Goal: Transaction & Acquisition: Subscribe to service/newsletter

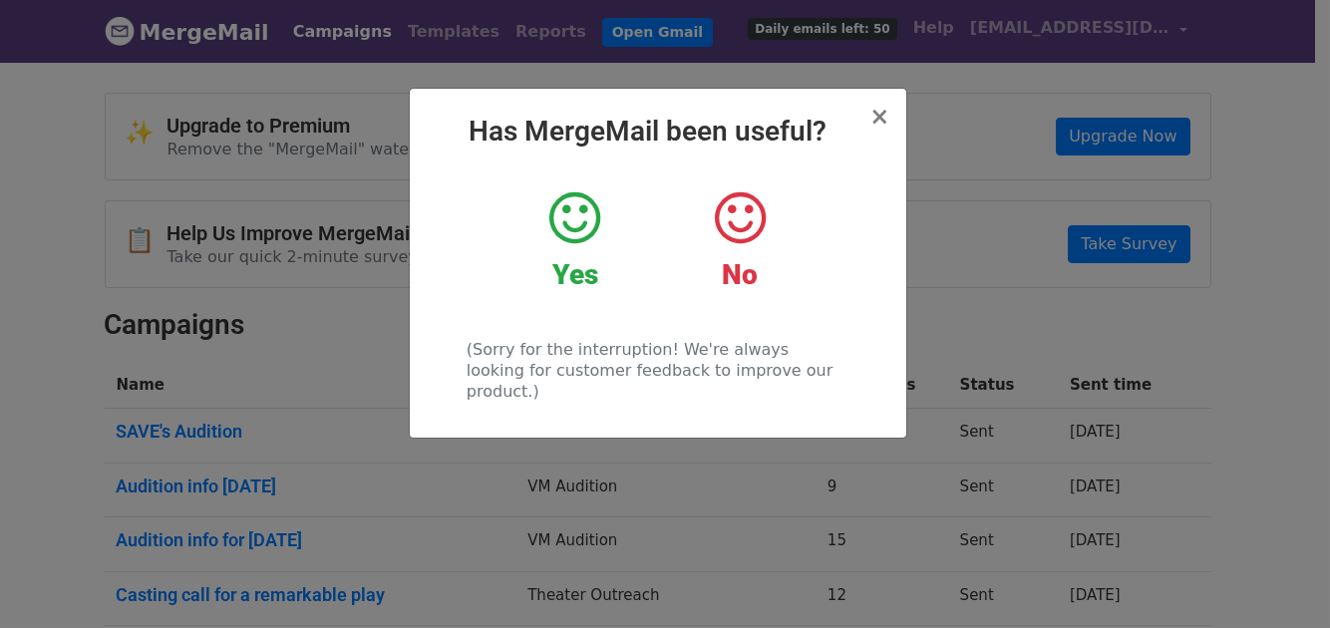
click at [584, 219] on icon at bounding box center [574, 218] width 51 height 60
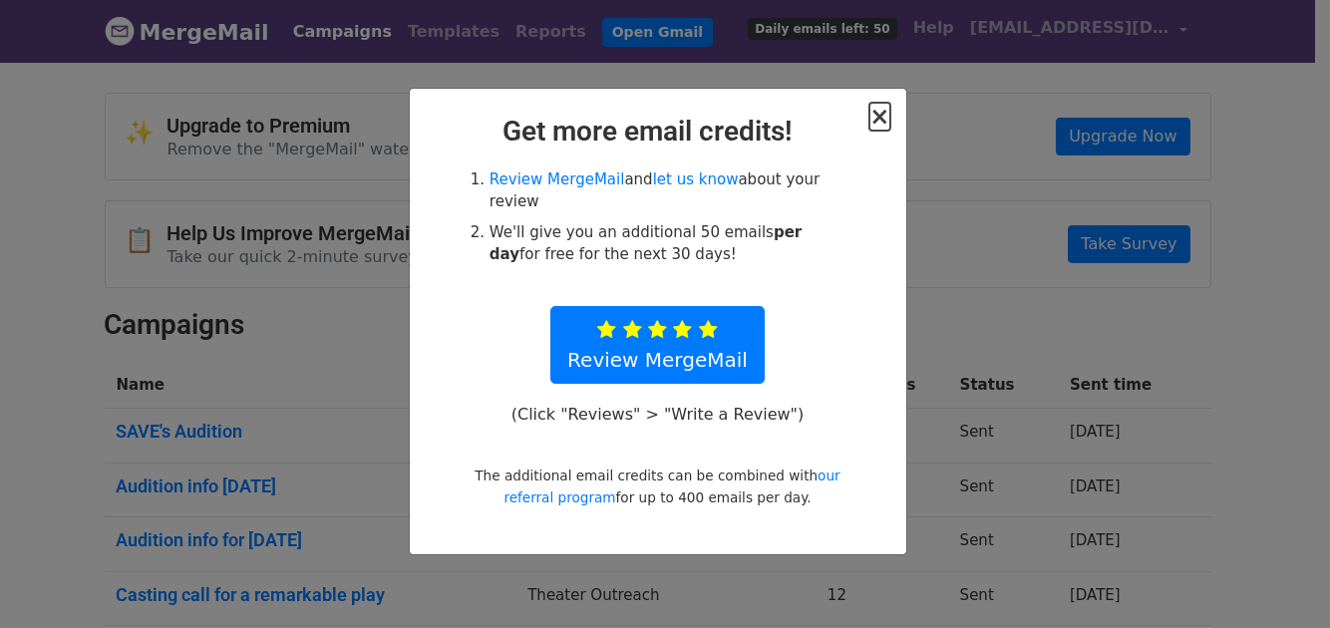
click at [885, 122] on span "×" at bounding box center [879, 117] width 20 height 28
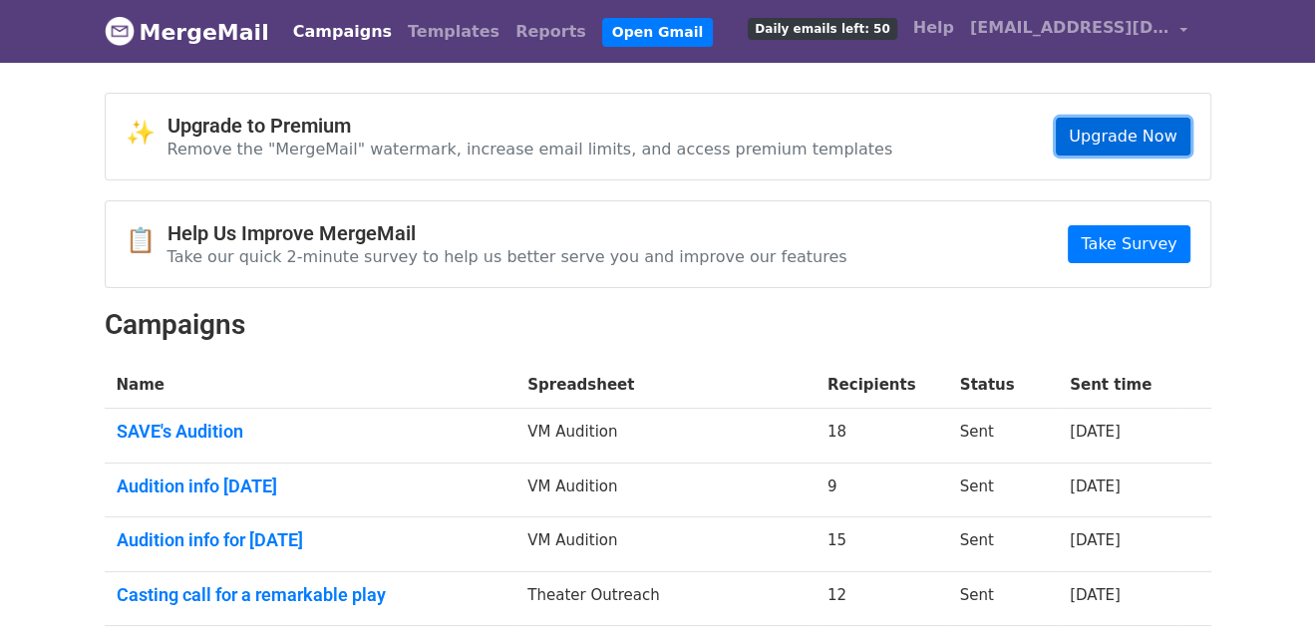
click at [1124, 132] on link "Upgrade Now" at bounding box center [1123, 137] width 134 height 38
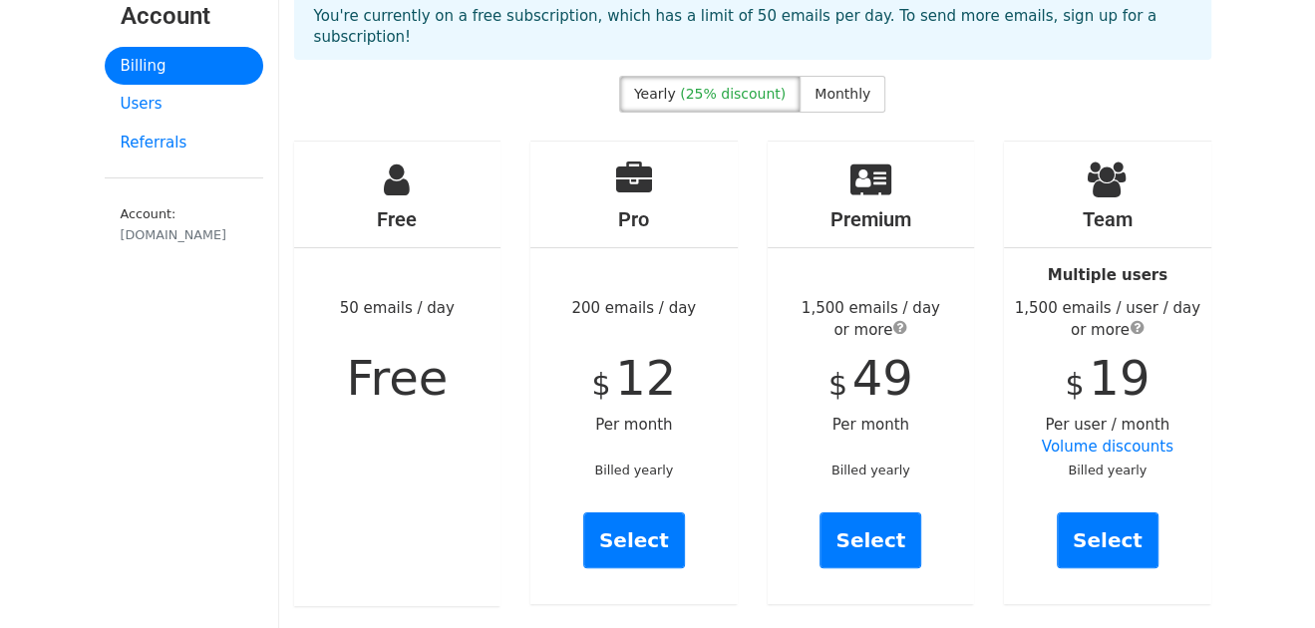
scroll to position [198, 0]
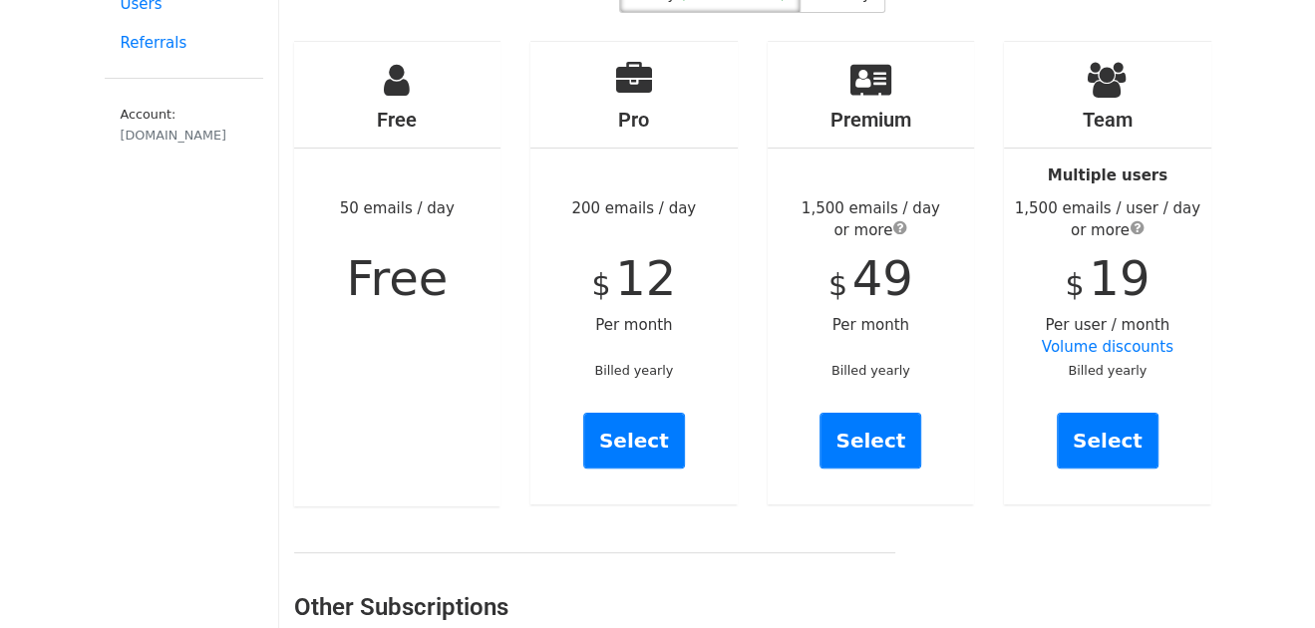
click at [611, 363] on small "Billed yearly" at bounding box center [633, 370] width 79 height 15
click at [623, 307] on div "Pro 200 emails / day $ 12 Per month Billed yearly Select" at bounding box center [633, 273] width 207 height 463
click at [645, 250] on span "12" at bounding box center [645, 278] width 61 height 56
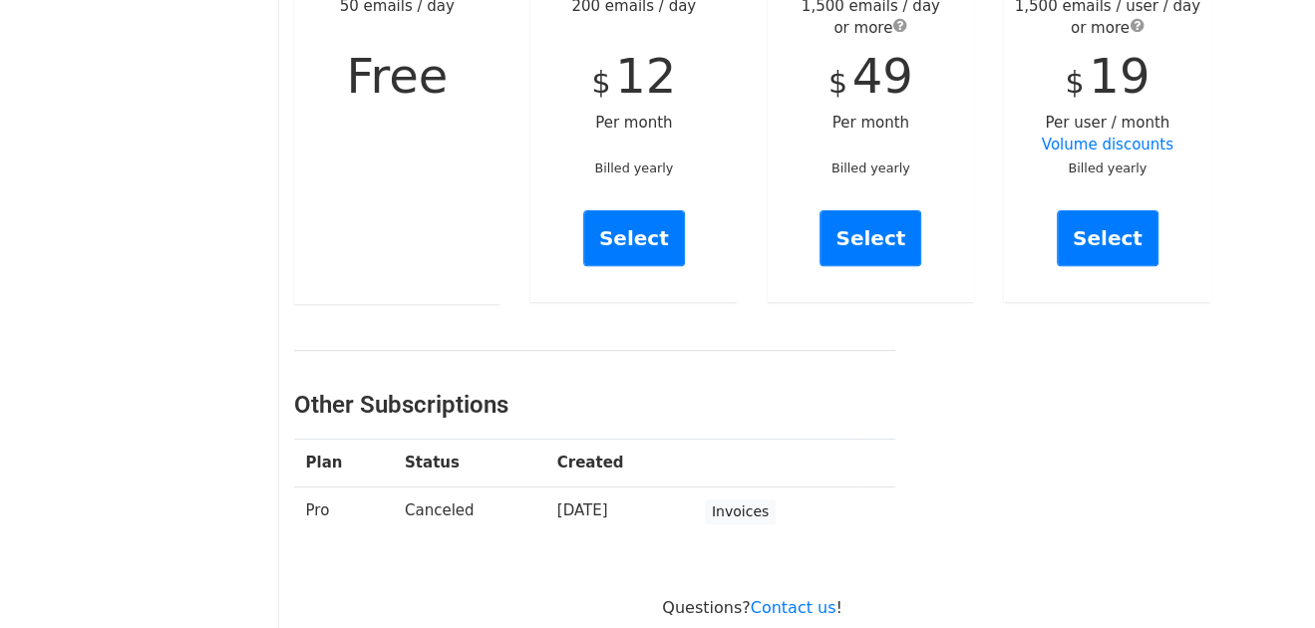
scroll to position [598, 0]
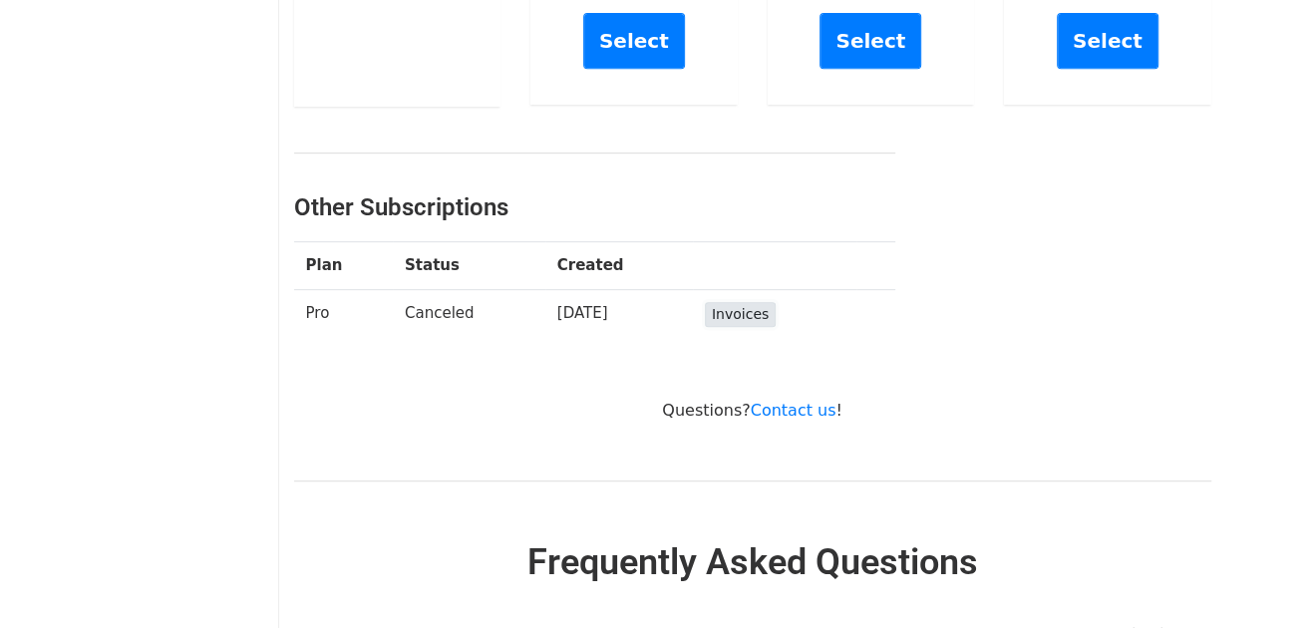
click at [755, 302] on link "Invoices" at bounding box center [740, 314] width 71 height 25
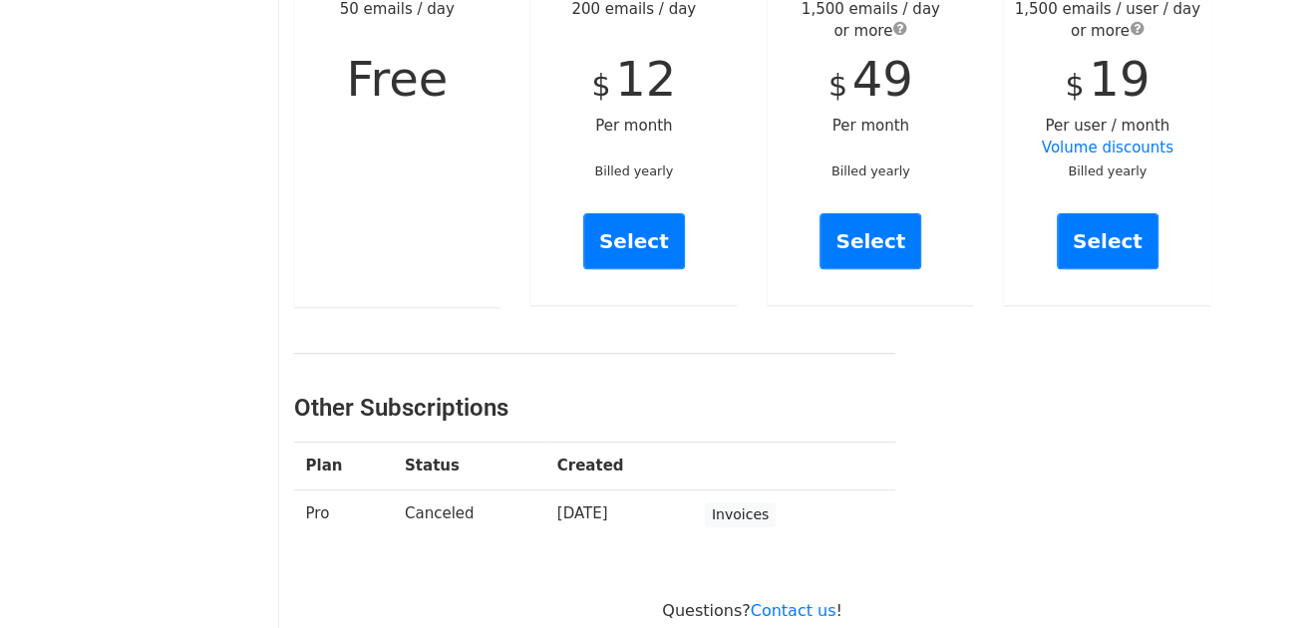
scroll to position [198, 0]
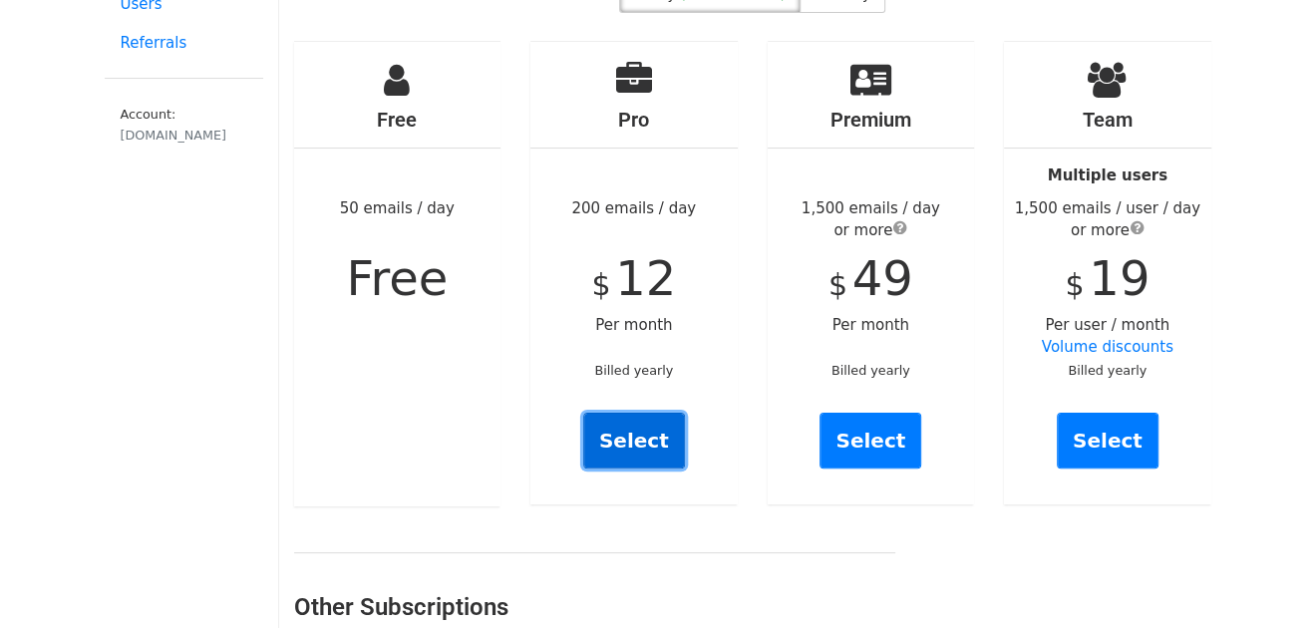
click at [644, 425] on link "Select" at bounding box center [634, 441] width 102 height 56
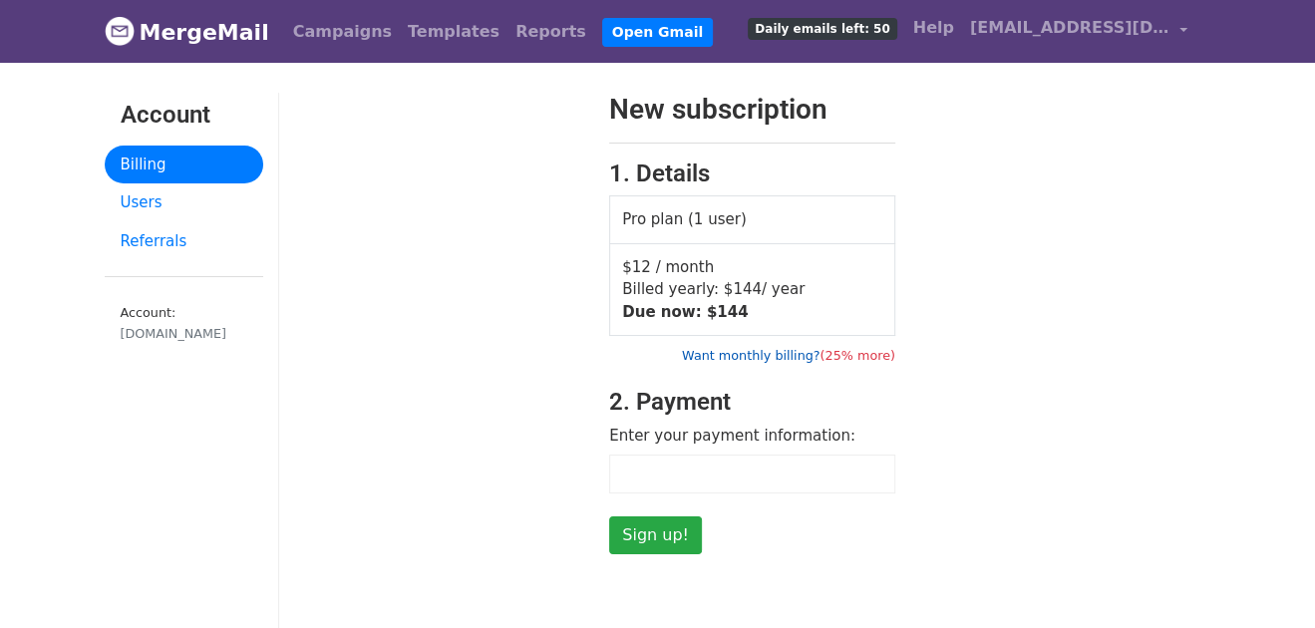
click at [774, 357] on link "Want monthly billing? (25% more)" at bounding box center [788, 355] width 213 height 15
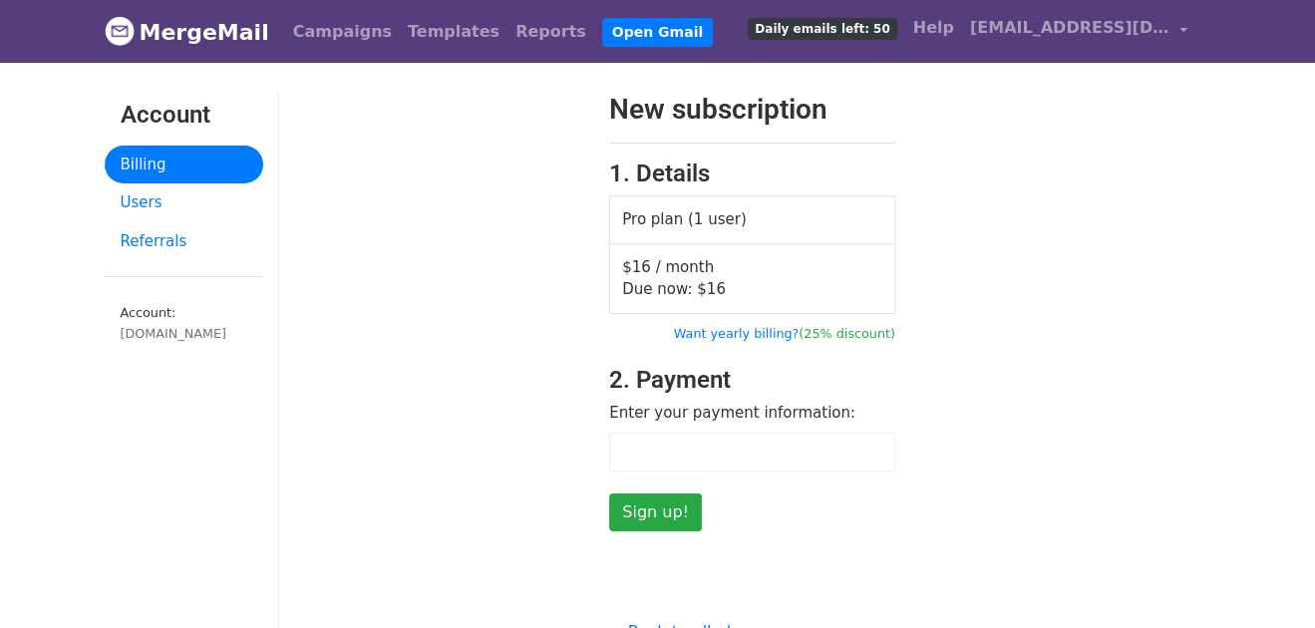
scroll to position [99, 0]
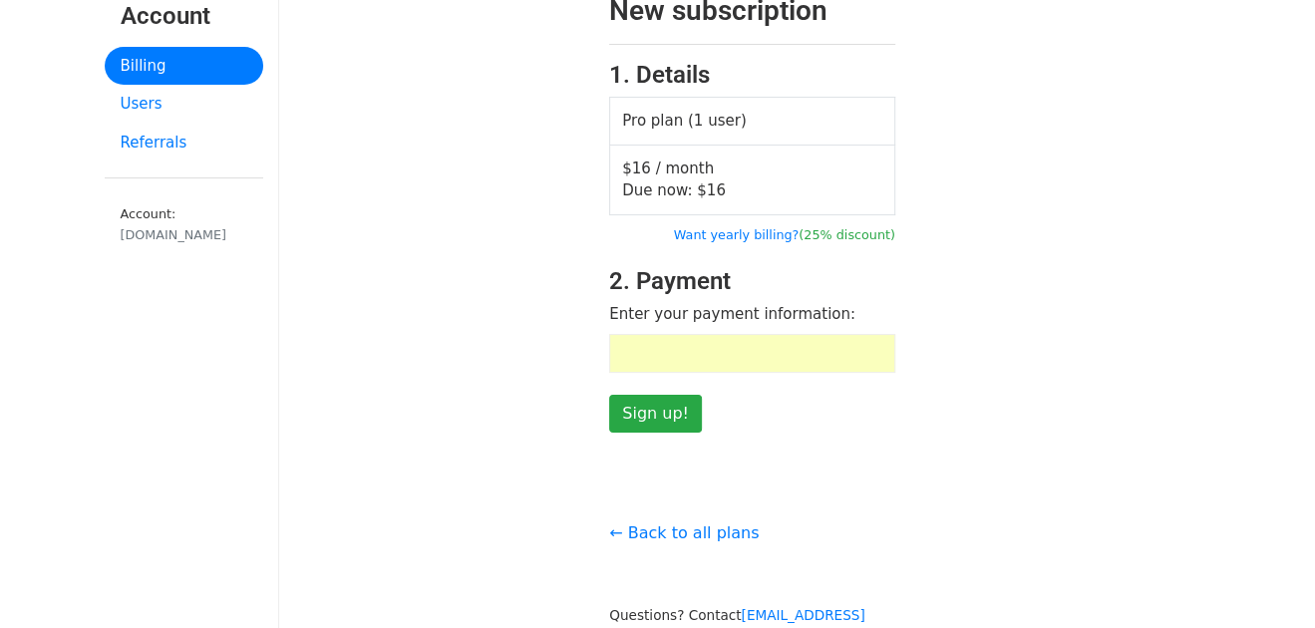
click at [867, 360] on div at bounding box center [752, 353] width 286 height 39
click at [669, 416] on input "Sign up!" at bounding box center [655, 414] width 93 height 38
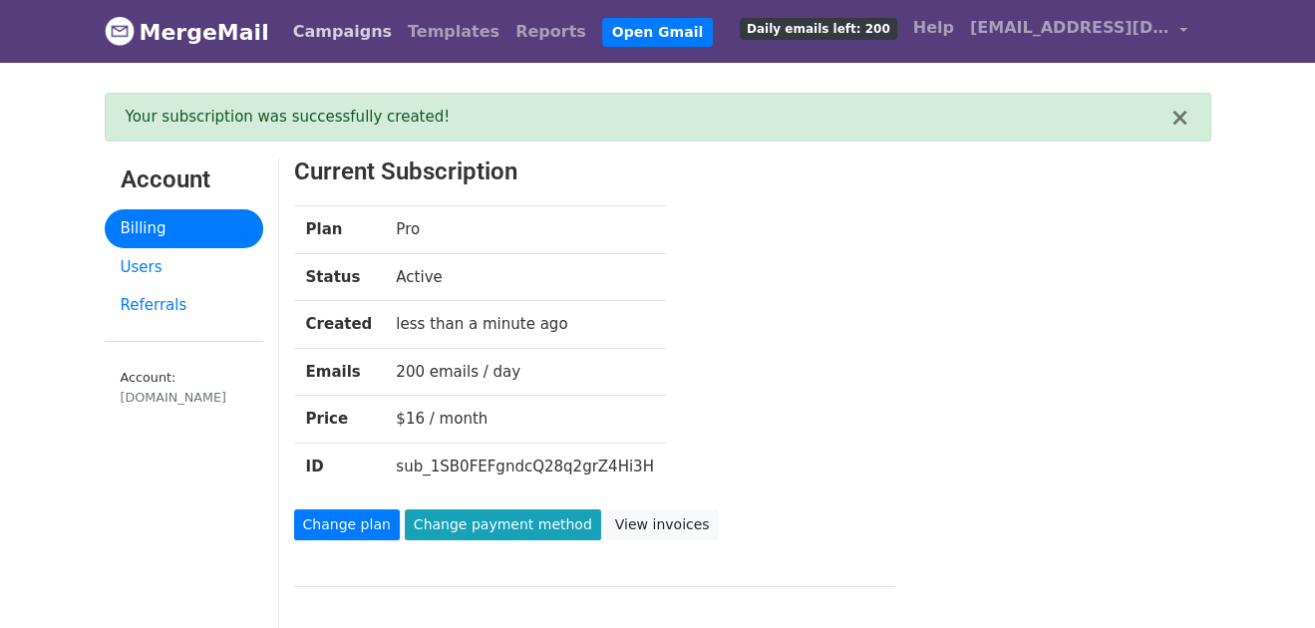
click at [334, 24] on link "Campaigns" at bounding box center [342, 32] width 115 height 40
